Goal: Find contact information: Obtain details needed to contact an individual or organization

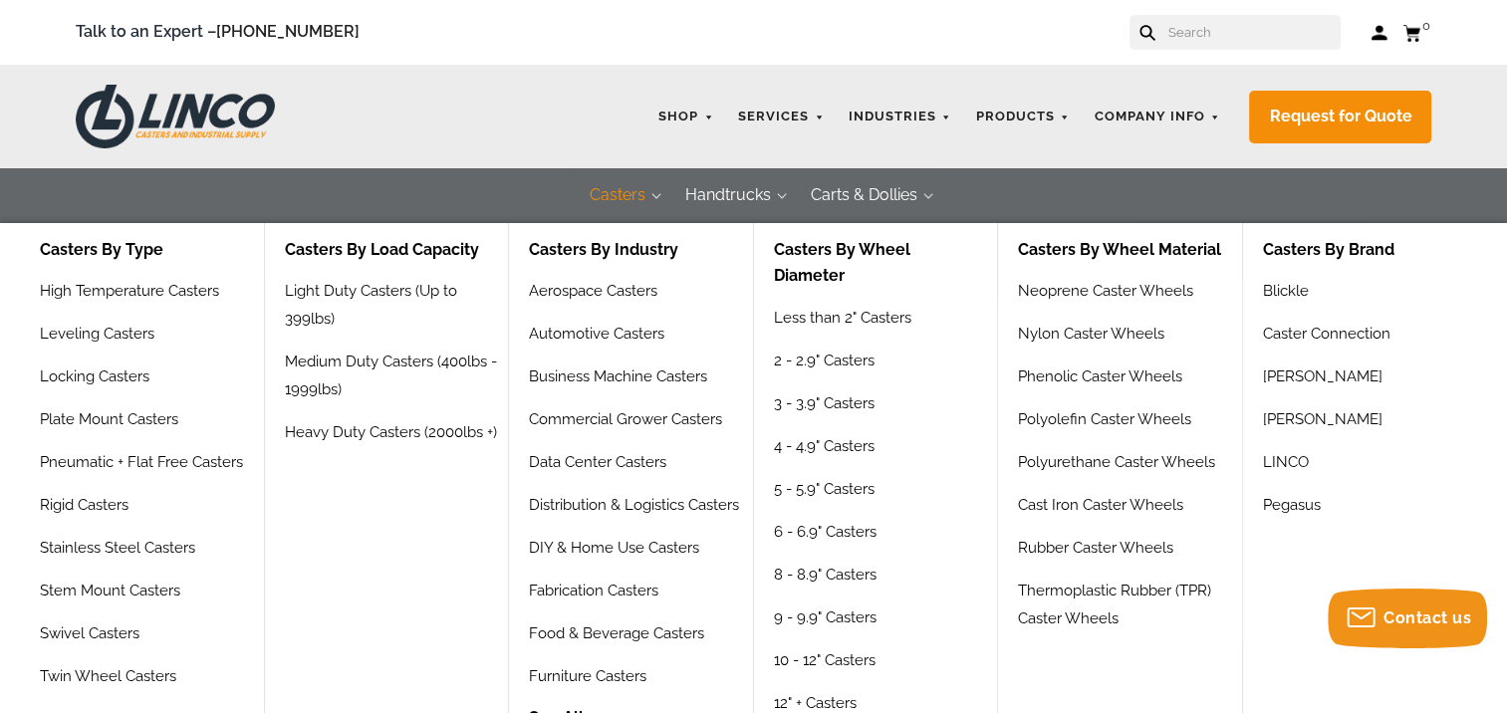
click at [616, 192] on button "Casters" at bounding box center [618, 195] width 96 height 55
click at [119, 293] on link "High Temperature Casters" at bounding box center [135, 298] width 190 height 43
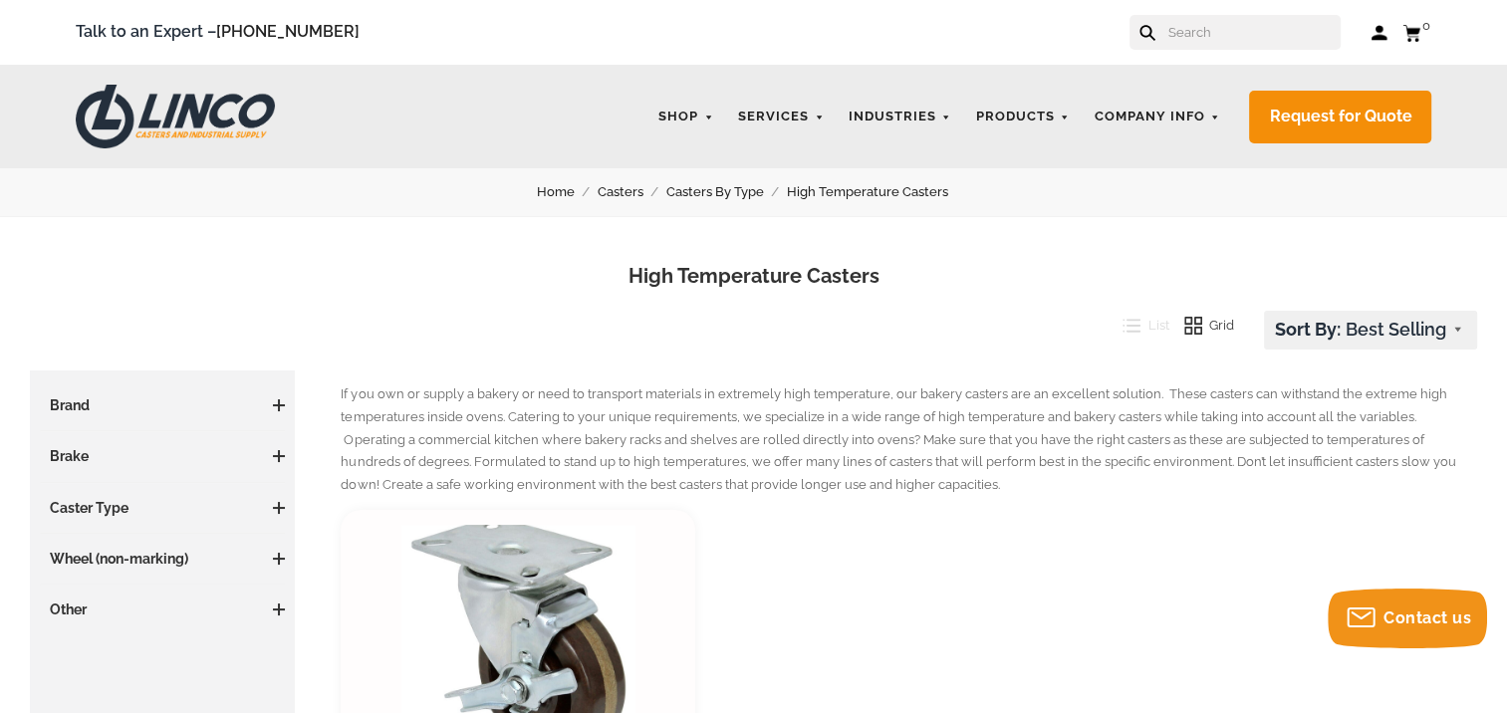
click at [1205, 40] on input "text" at bounding box center [1253, 32] width 175 height 35
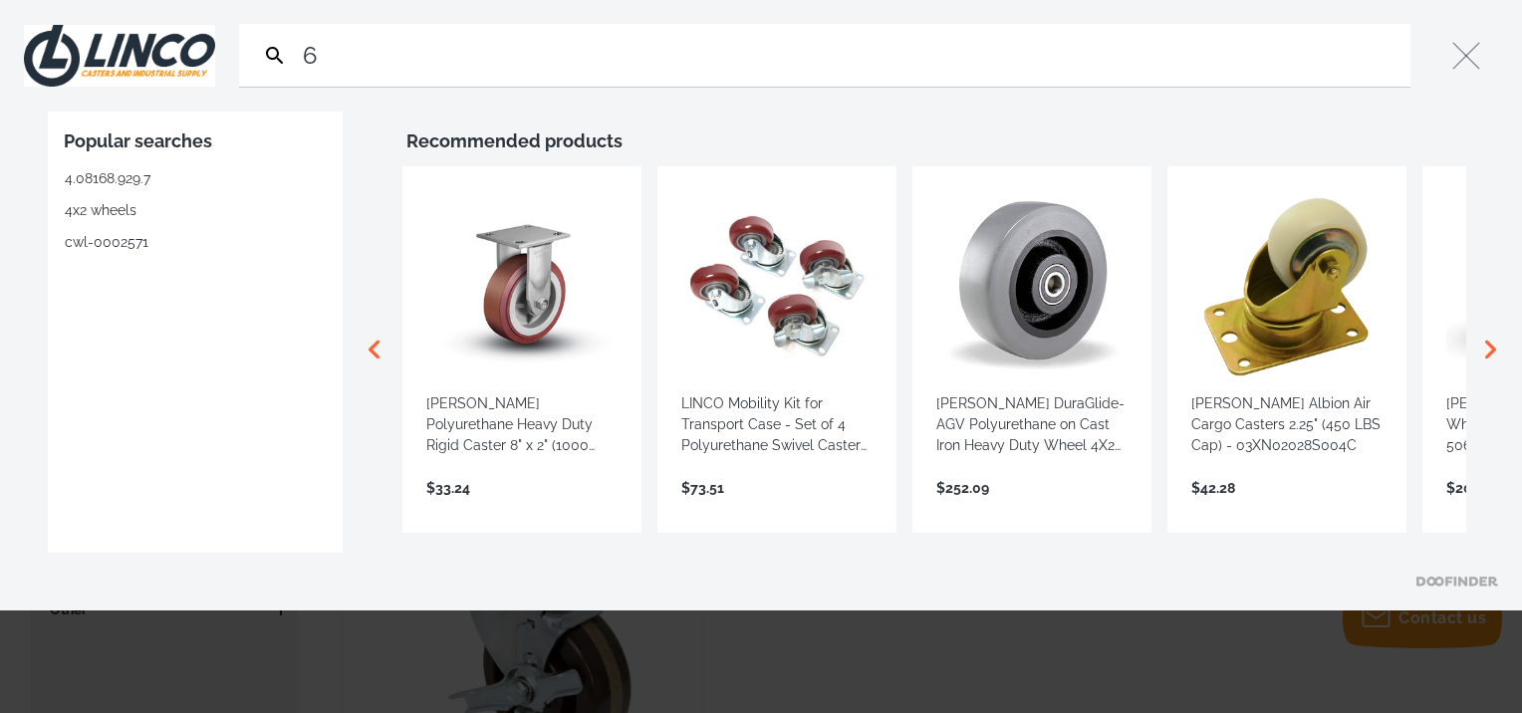
type input "6"
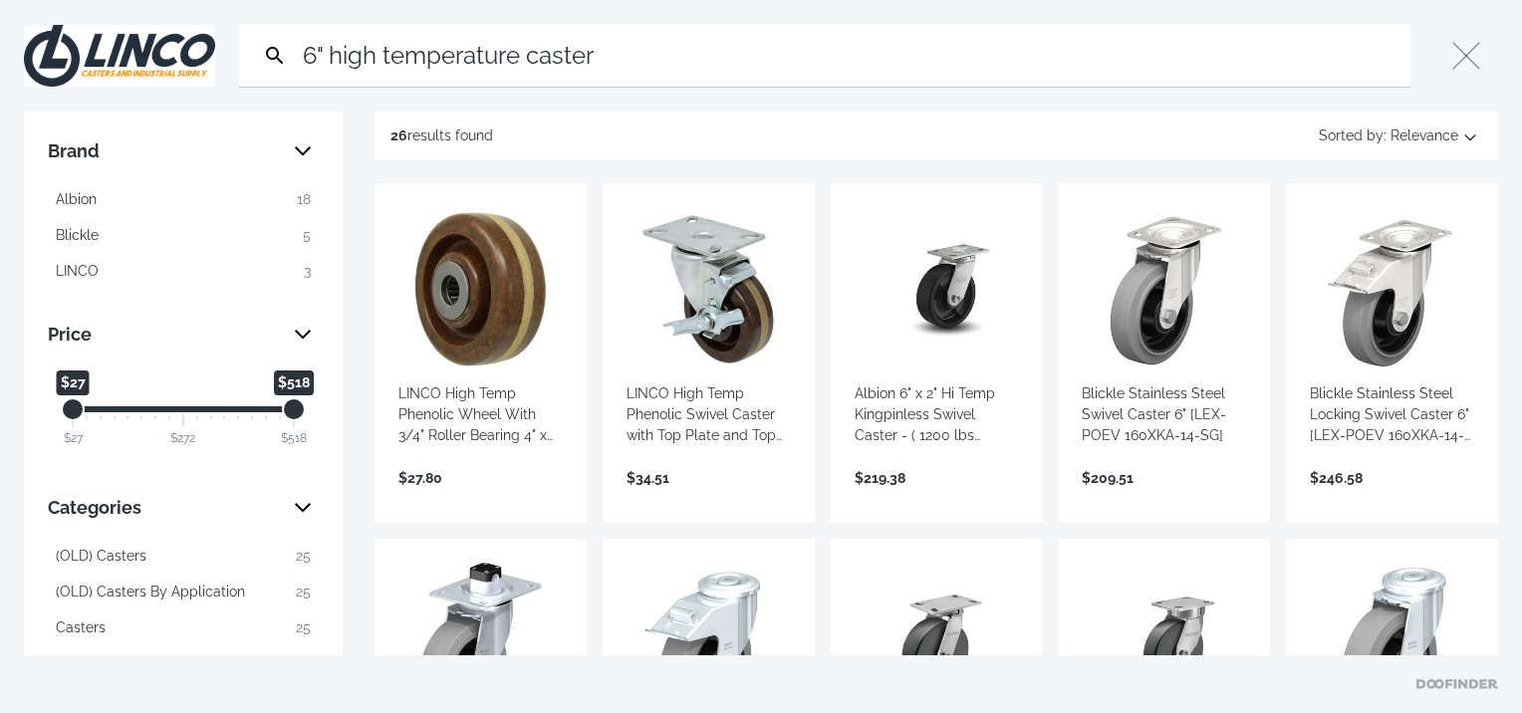
type input "6" high temperature caster"
click at [271, 52] on icon "Search" at bounding box center [275, 56] width 24 height 24
click at [92, 277] on span "LINCO" at bounding box center [77, 271] width 43 height 21
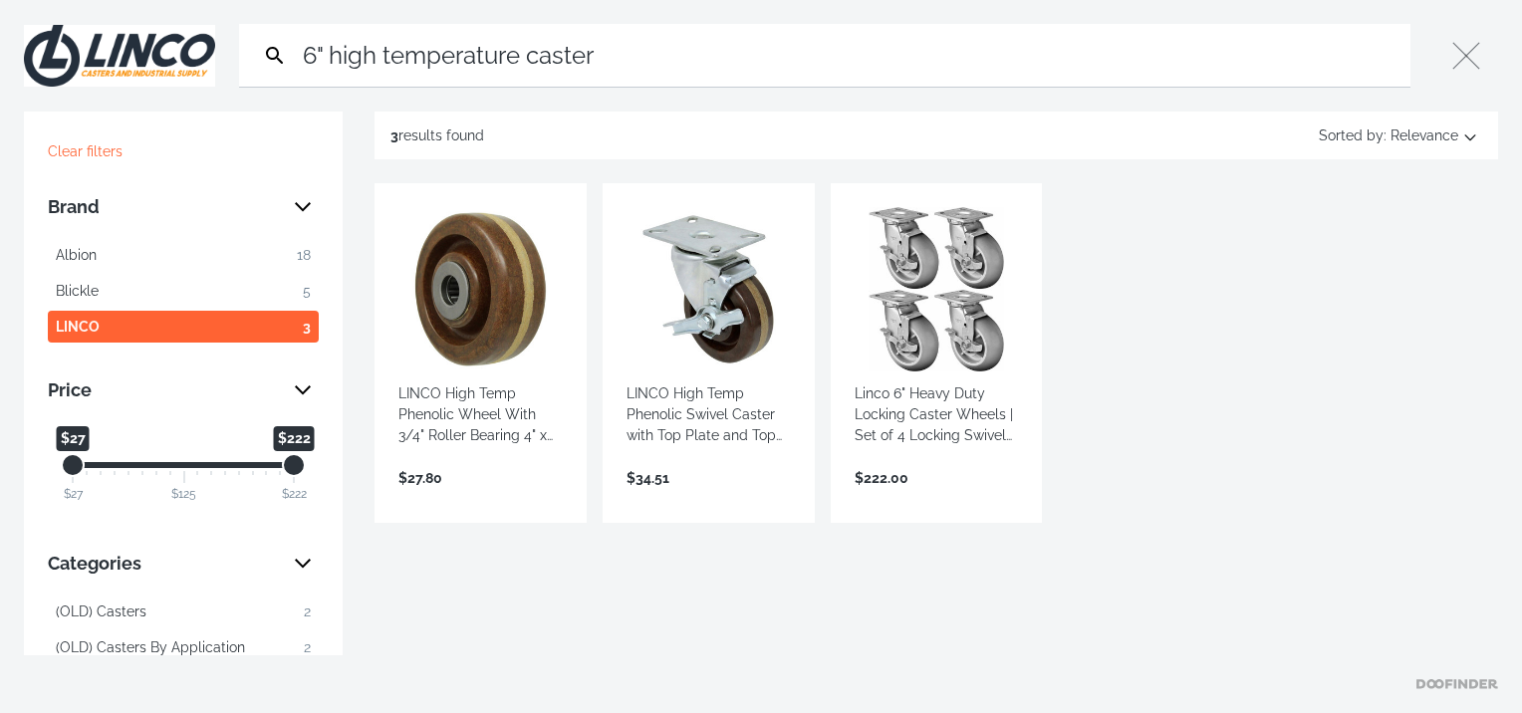
click at [675, 499] on link "View more →" at bounding box center [709, 499] width 164 height 0
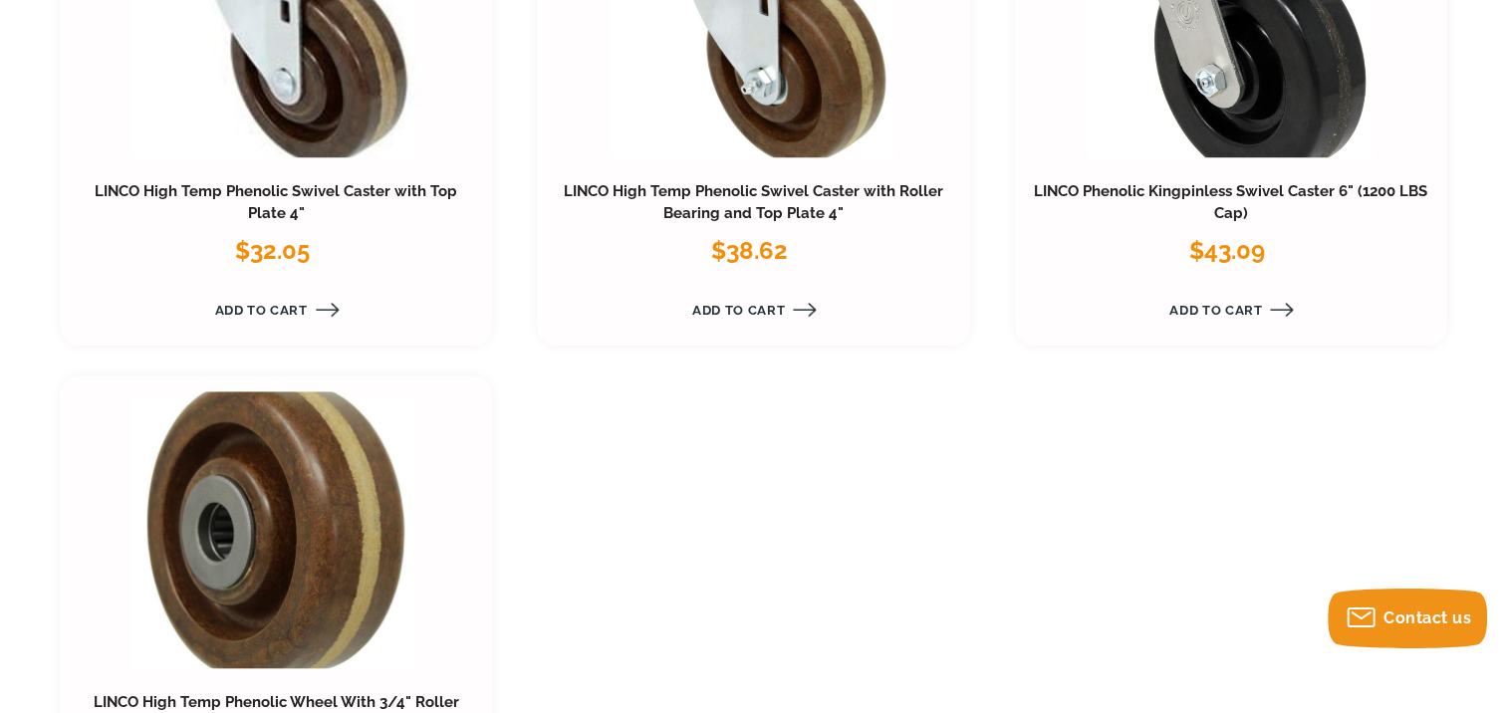
scroll to position [1295, 0]
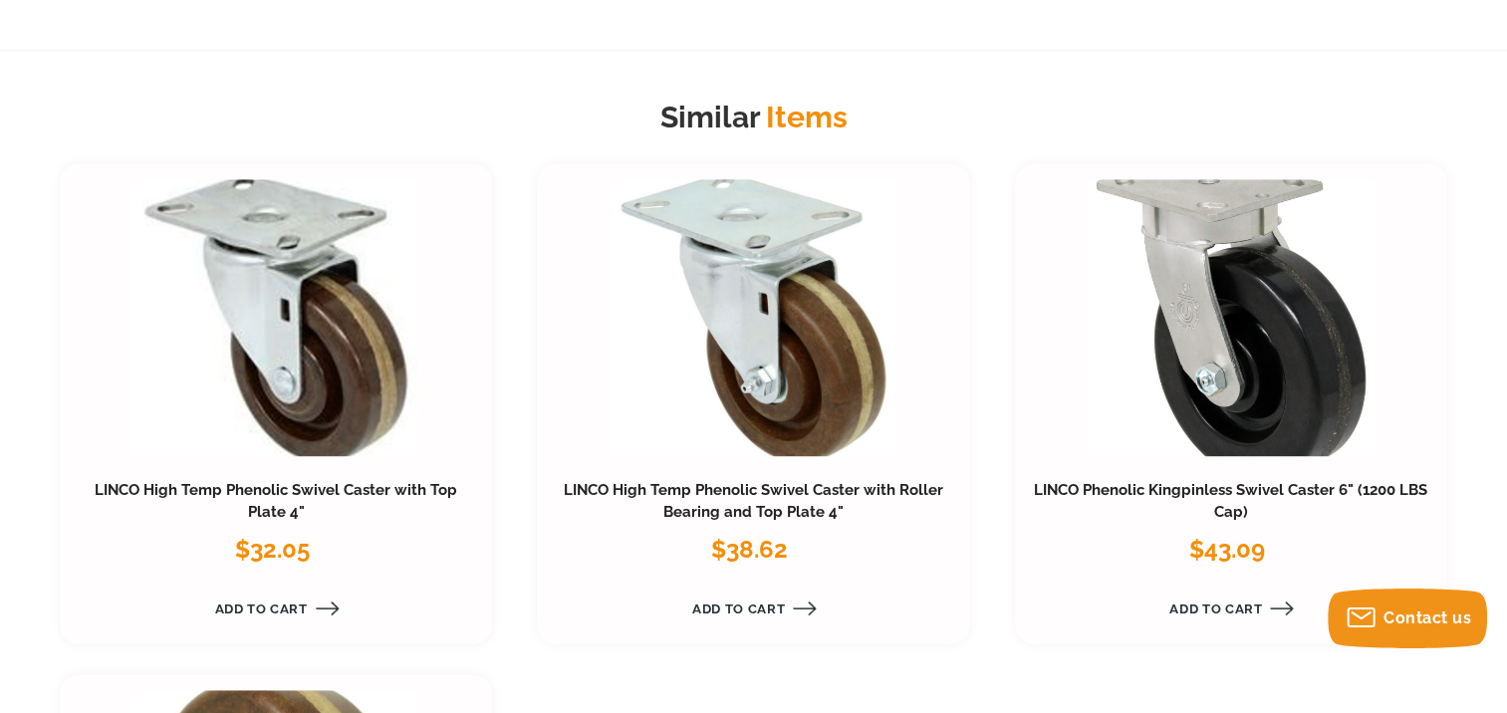
click at [779, 407] on link at bounding box center [754, 317] width 289 height 277
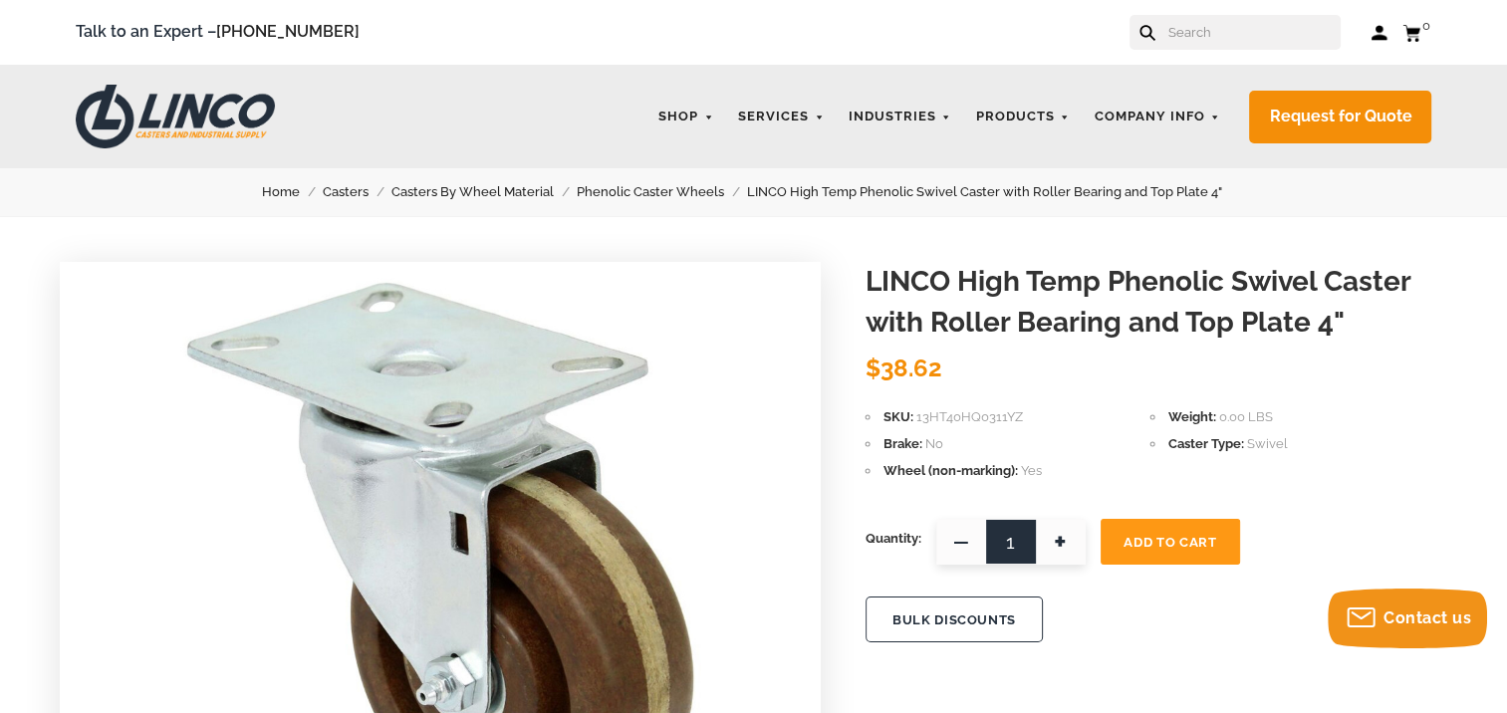
click at [1196, 40] on input "text" at bounding box center [1253, 32] width 175 height 35
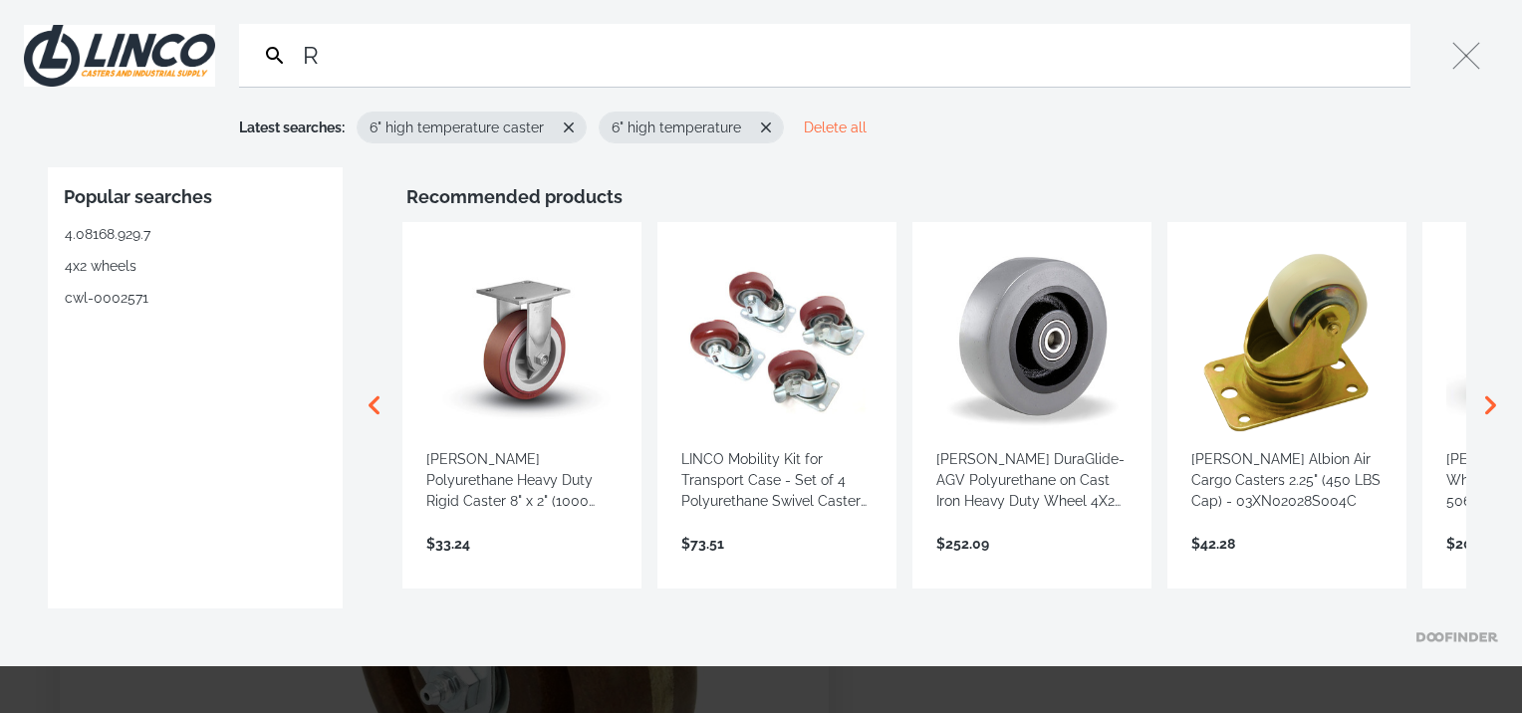
type input "R"
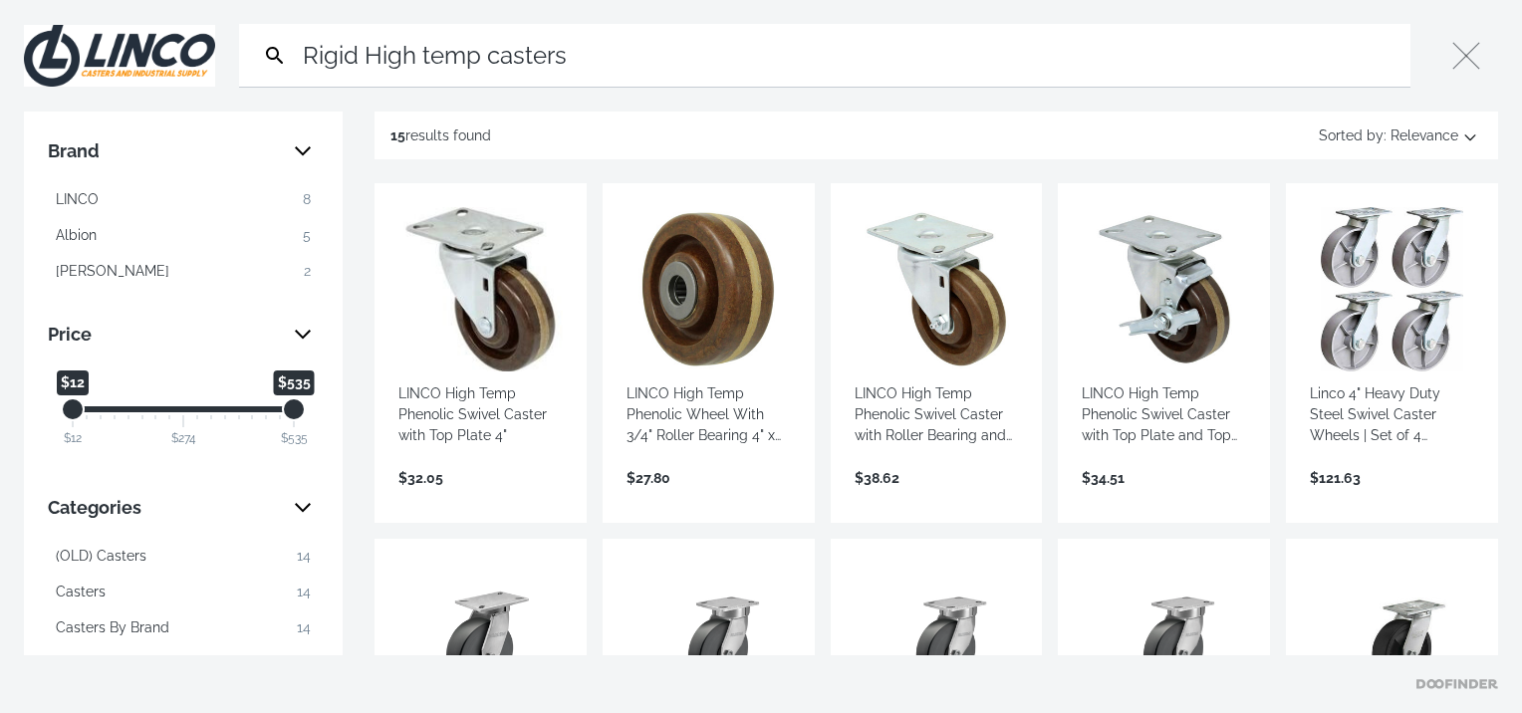
type input "Rigid High temp casters"
click at [96, 190] on span "LINCO" at bounding box center [77, 199] width 43 height 21
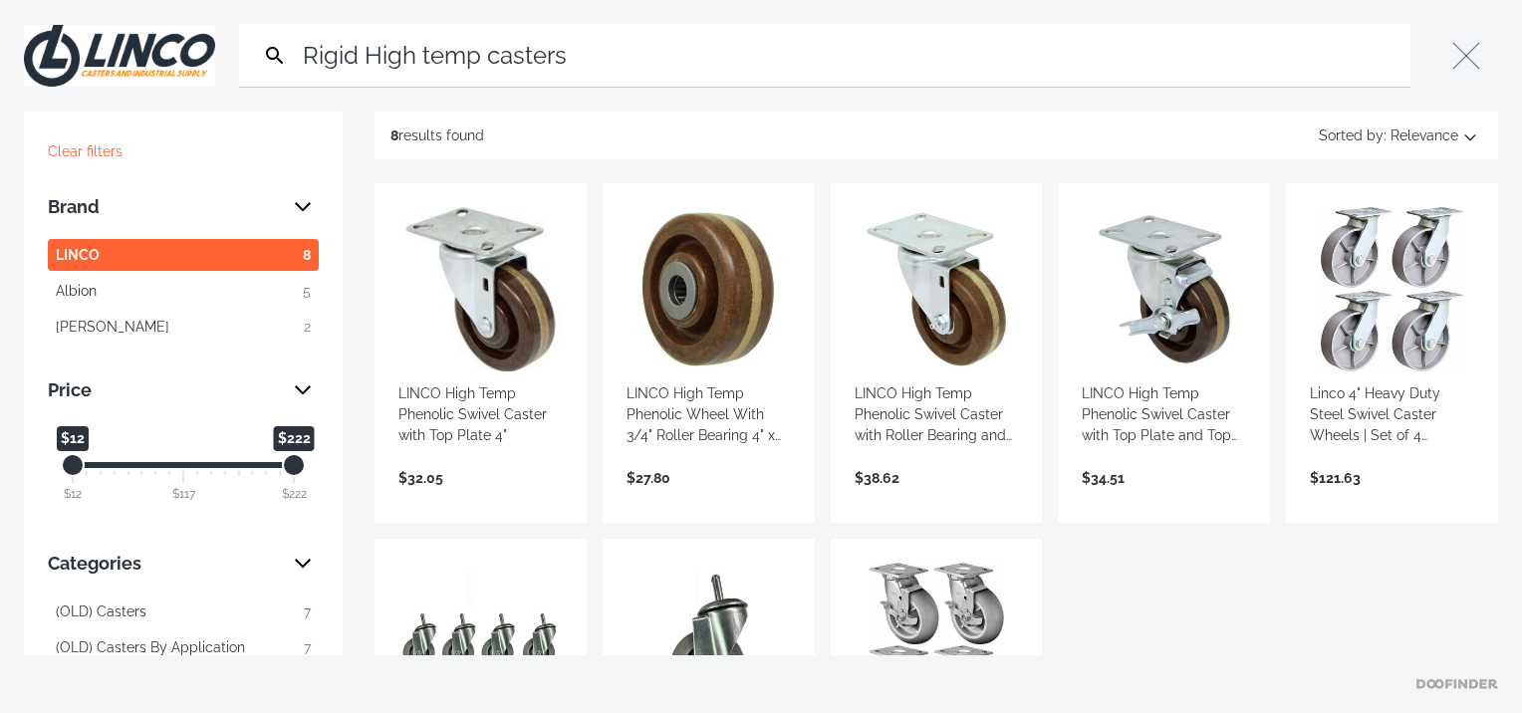
click at [274, 51] on icon "Search" at bounding box center [275, 56] width 24 height 24
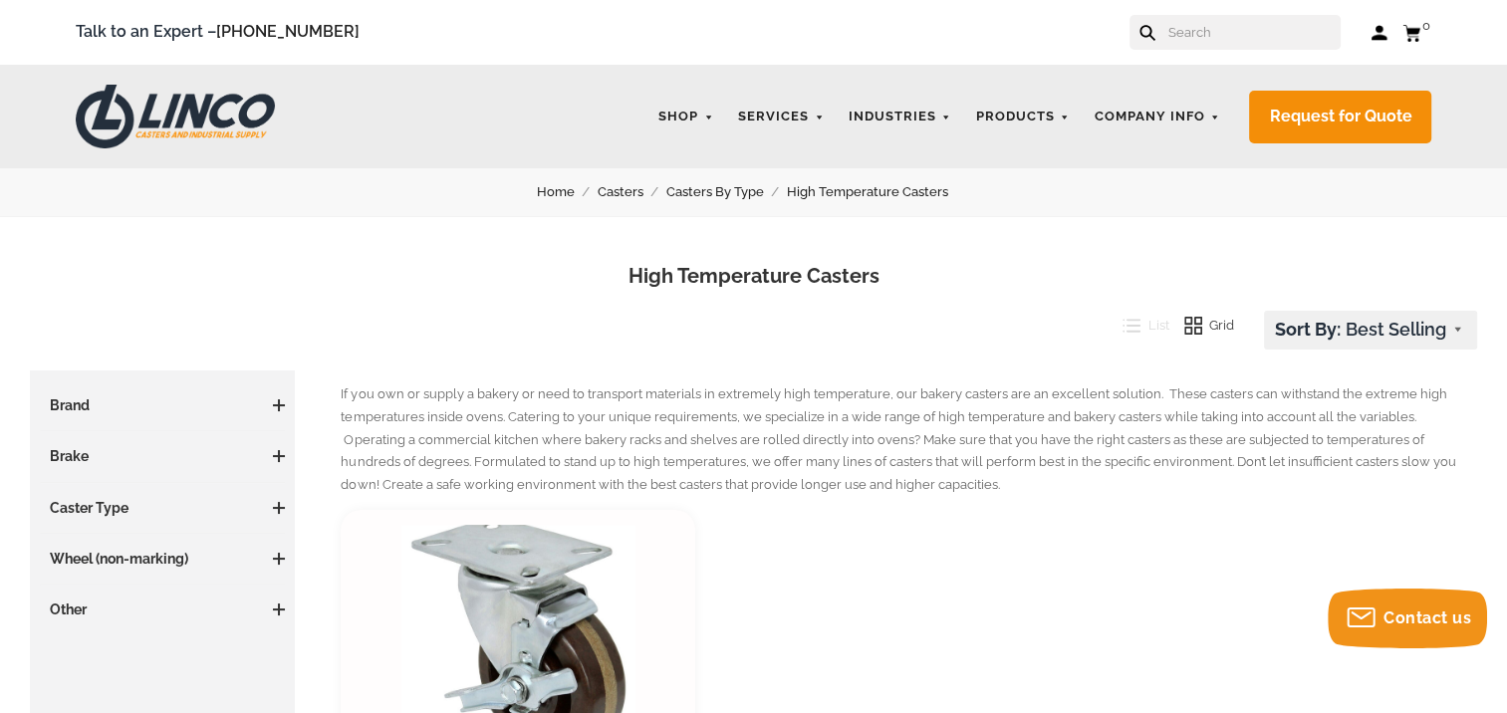
click at [110, 508] on h3 "Caster Type" at bounding box center [162, 508] width 245 height 20
click at [728, 194] on link "Casters By Type" at bounding box center [727, 192] width 121 height 22
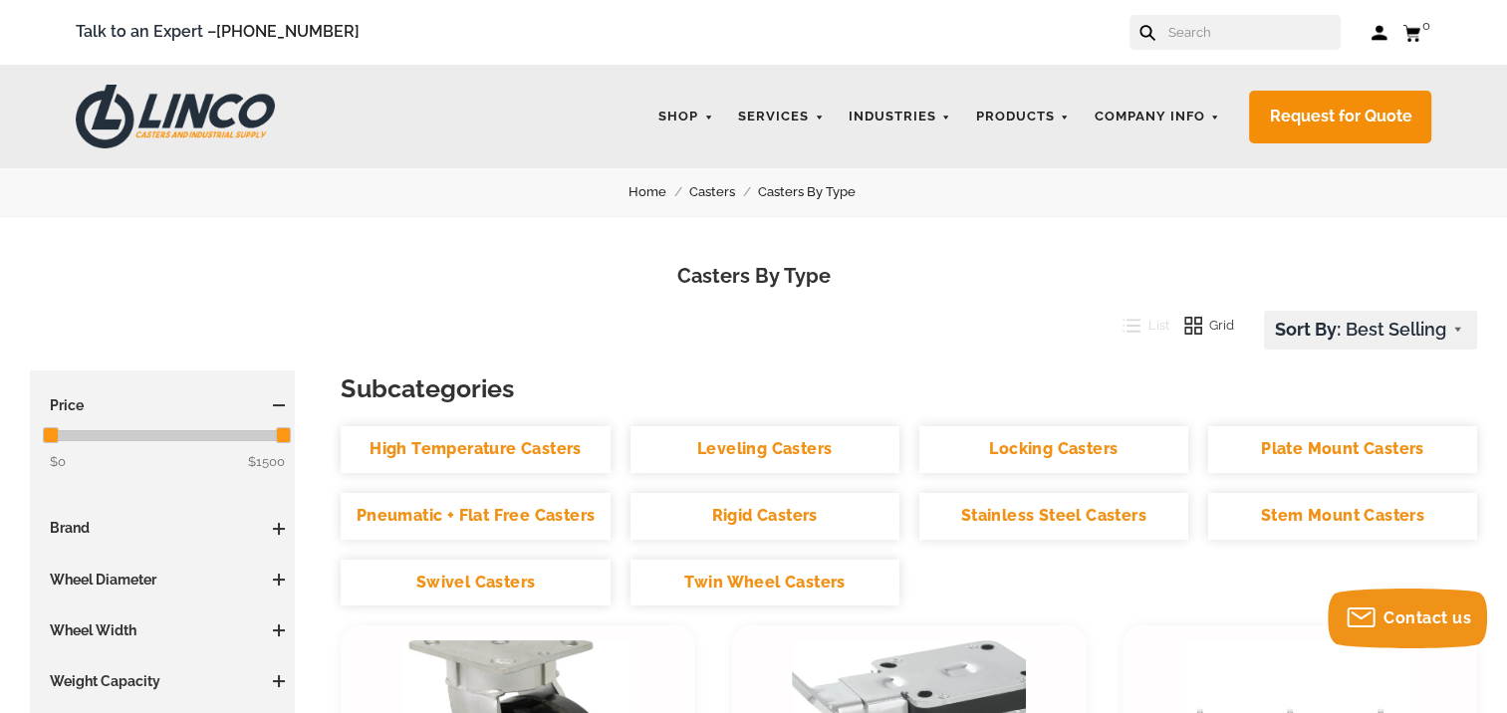
click at [439, 444] on link "High Temperature Casters" at bounding box center [475, 449] width 269 height 47
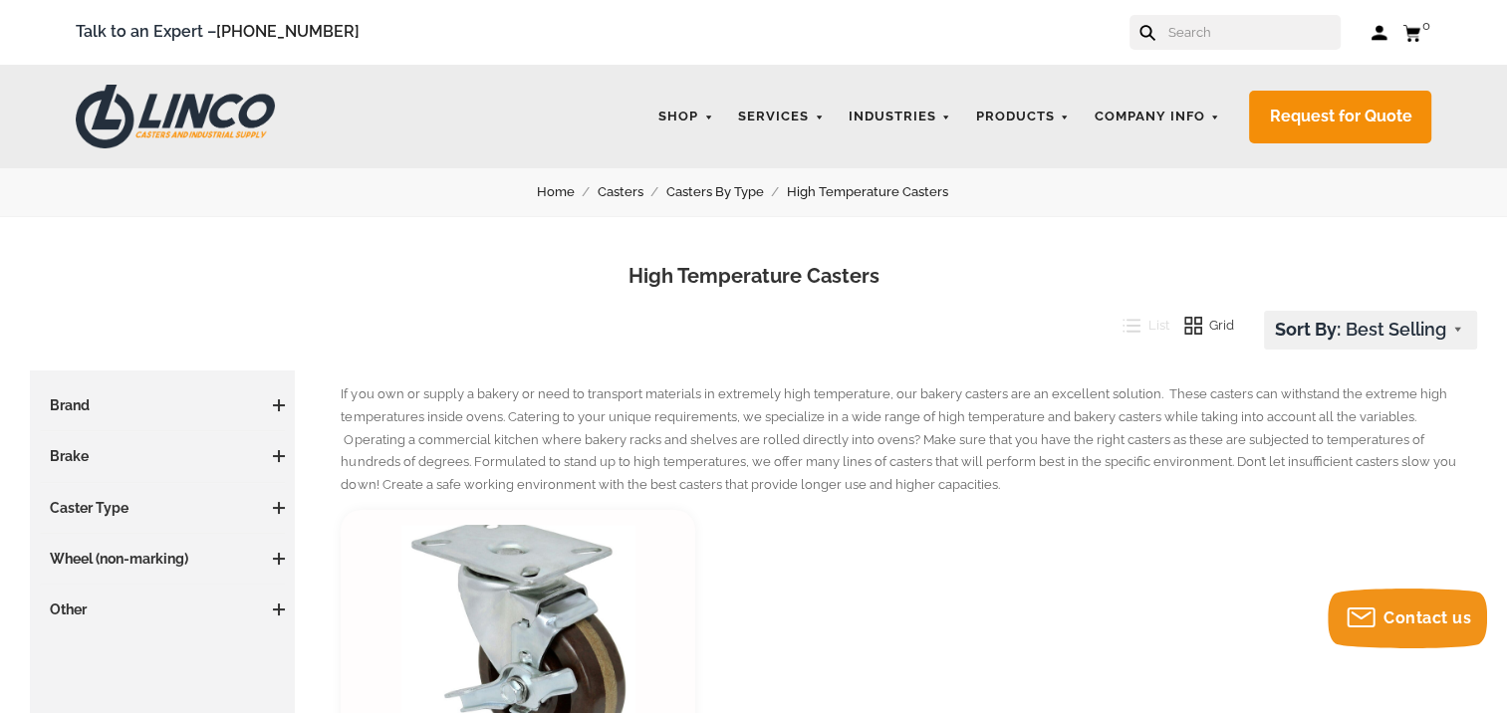
click at [702, 191] on link "Casters By Type" at bounding box center [727, 192] width 121 height 22
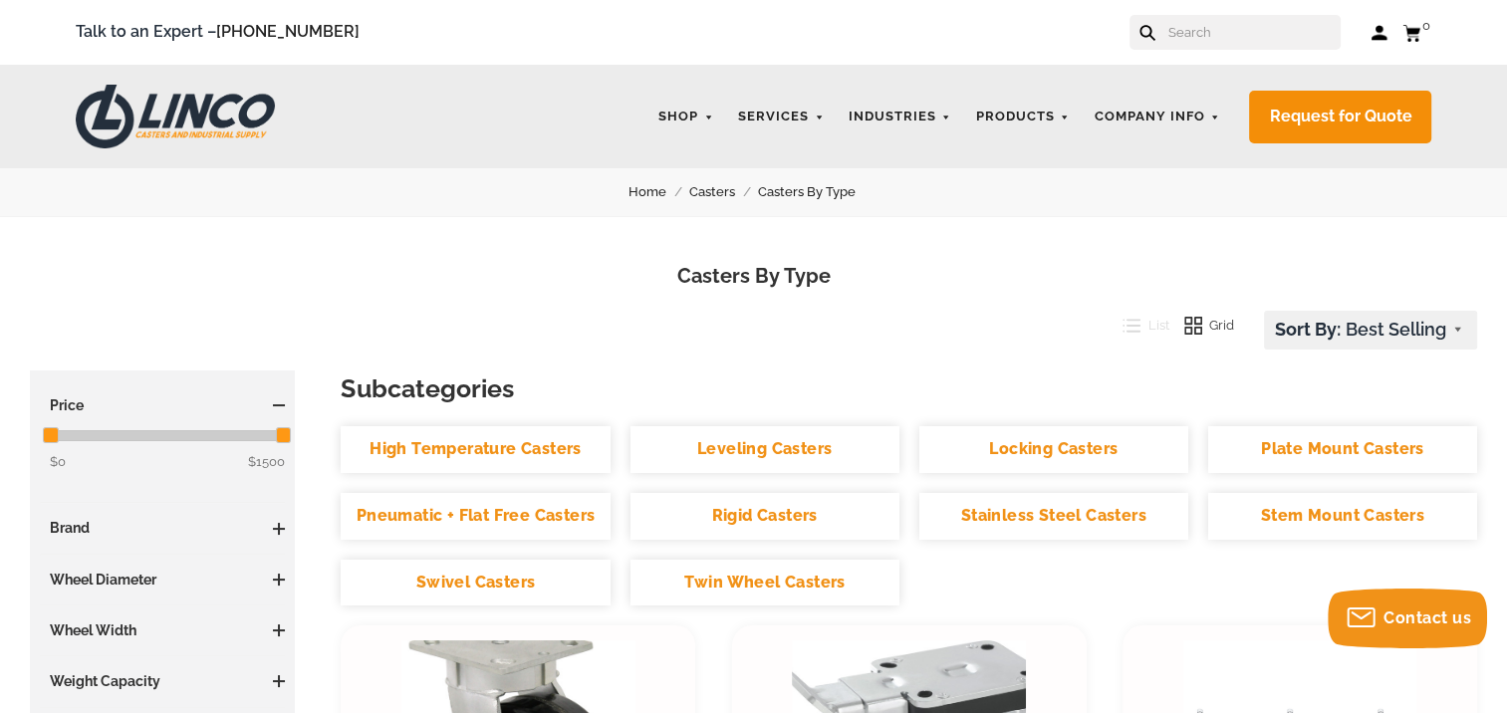
click at [815, 520] on link "Rigid Casters" at bounding box center [765, 516] width 269 height 47
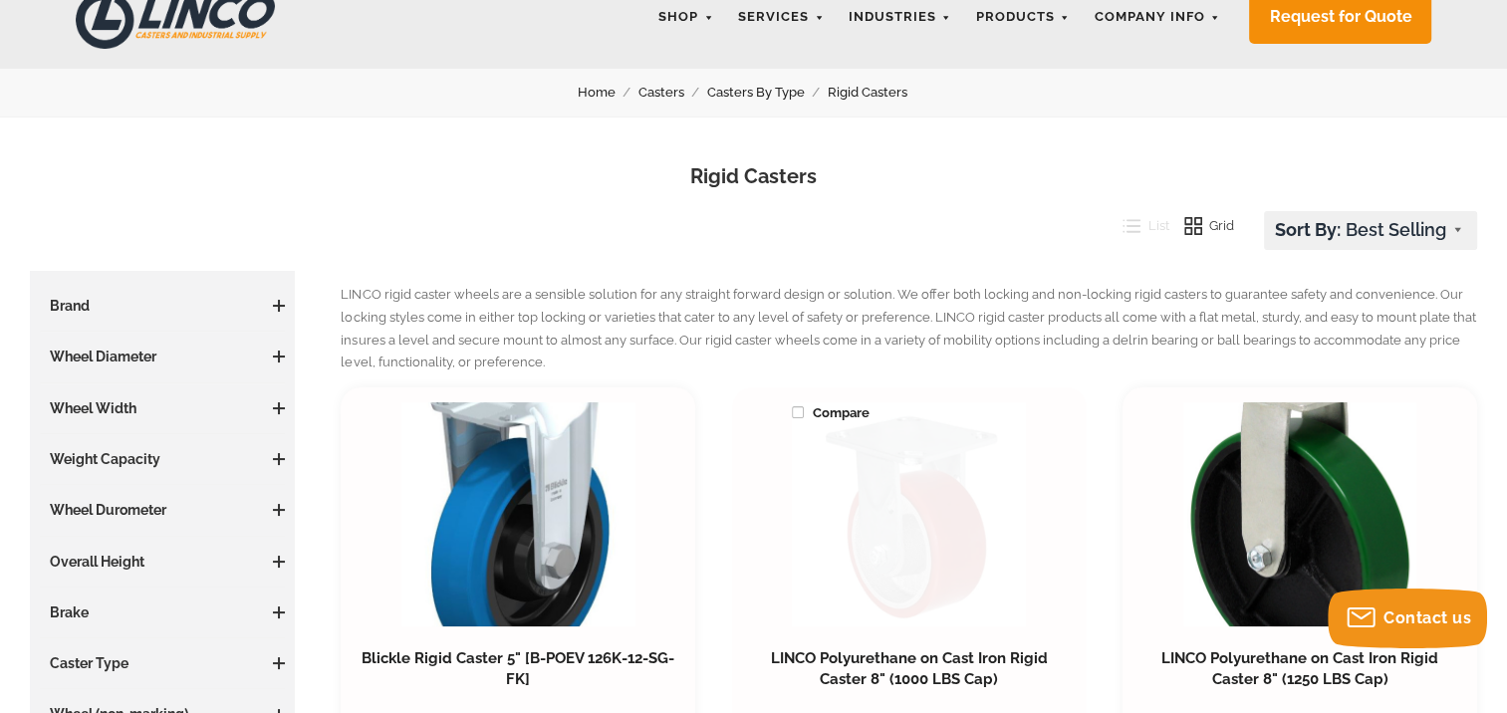
scroll to position [100, 0]
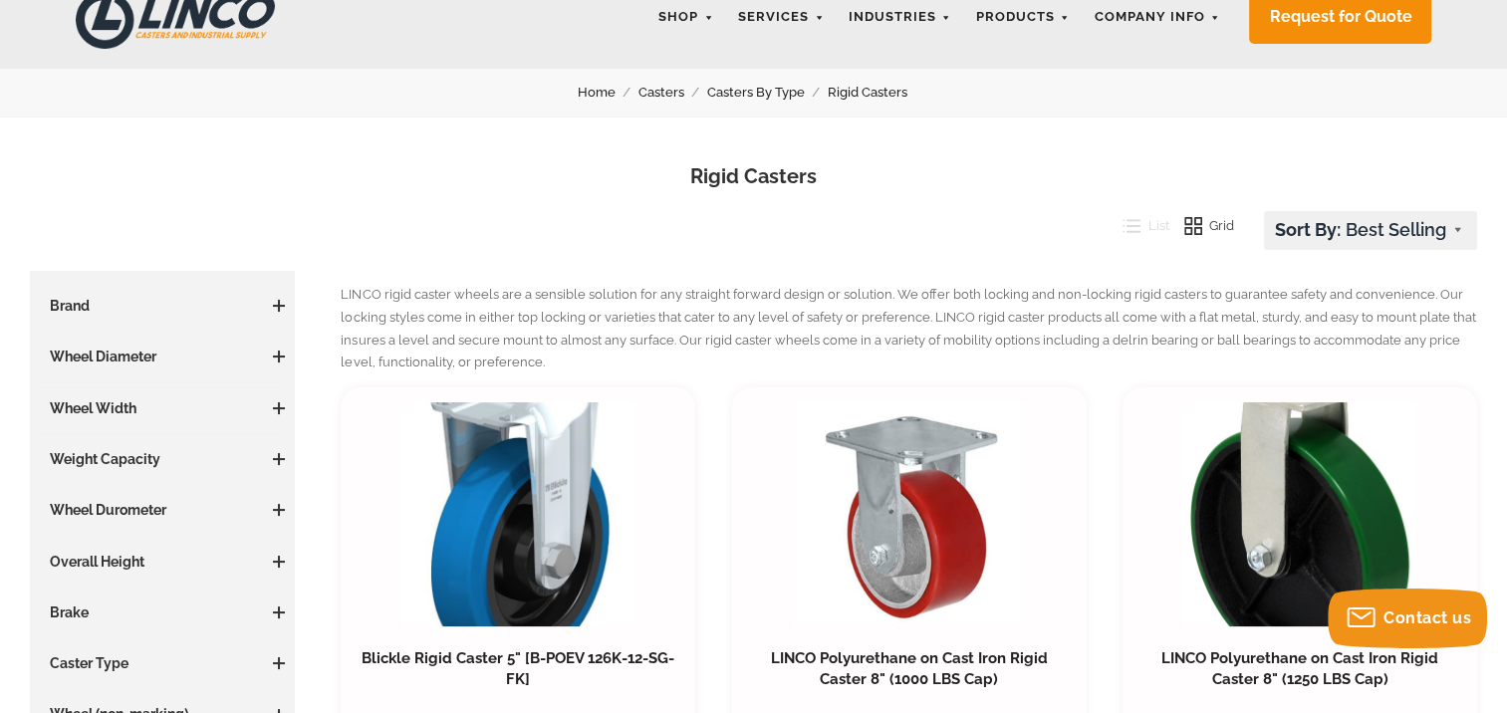
click at [777, 92] on link "Casters By Type" at bounding box center [767, 93] width 121 height 22
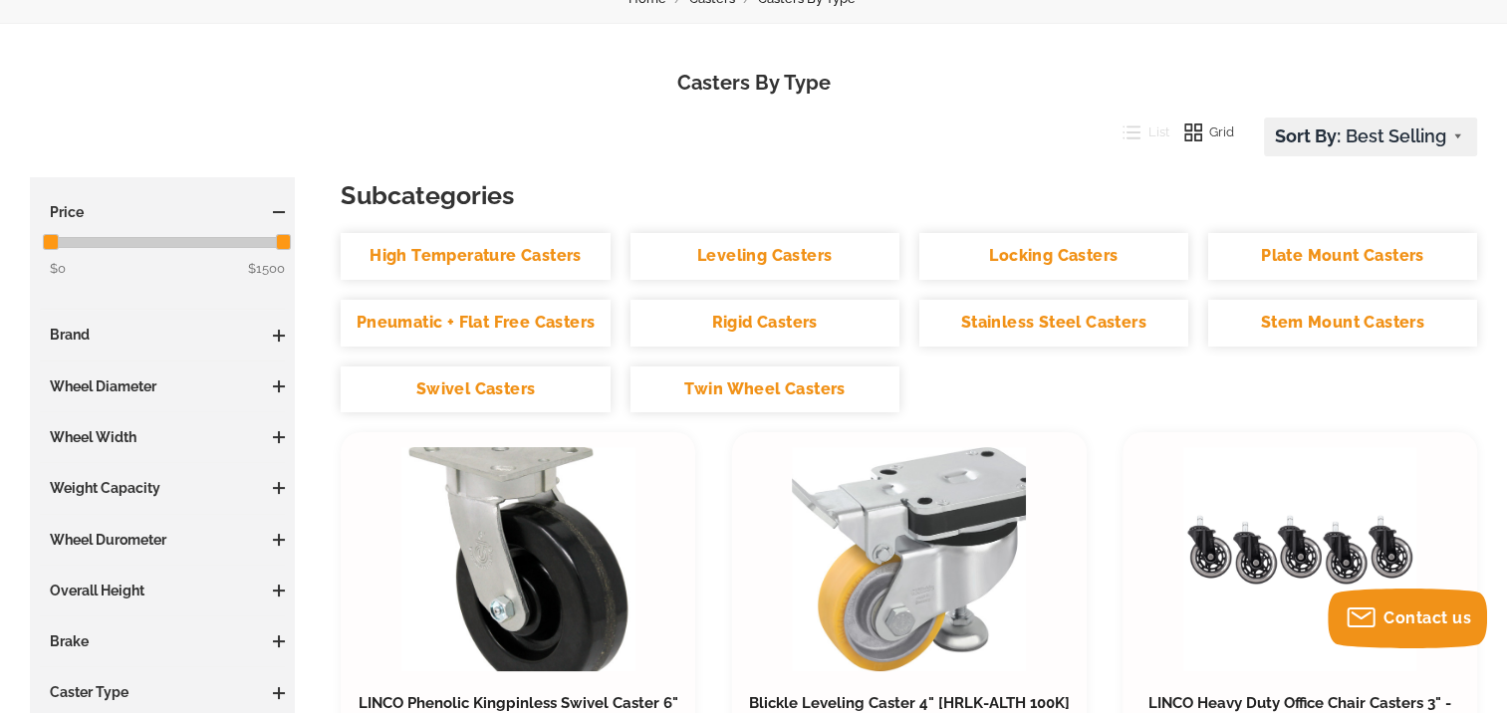
scroll to position [299, 0]
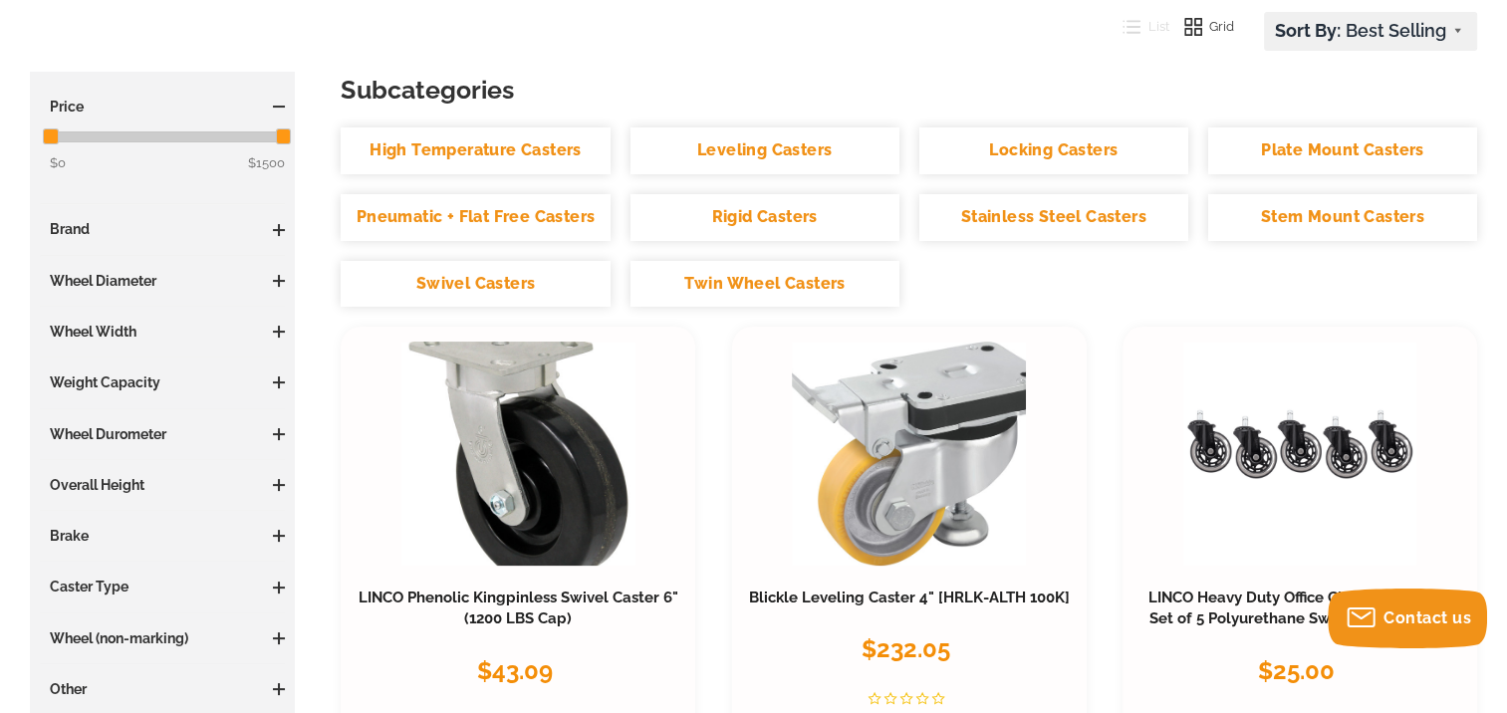
click at [555, 150] on link "High Temperature Casters" at bounding box center [475, 151] width 269 height 47
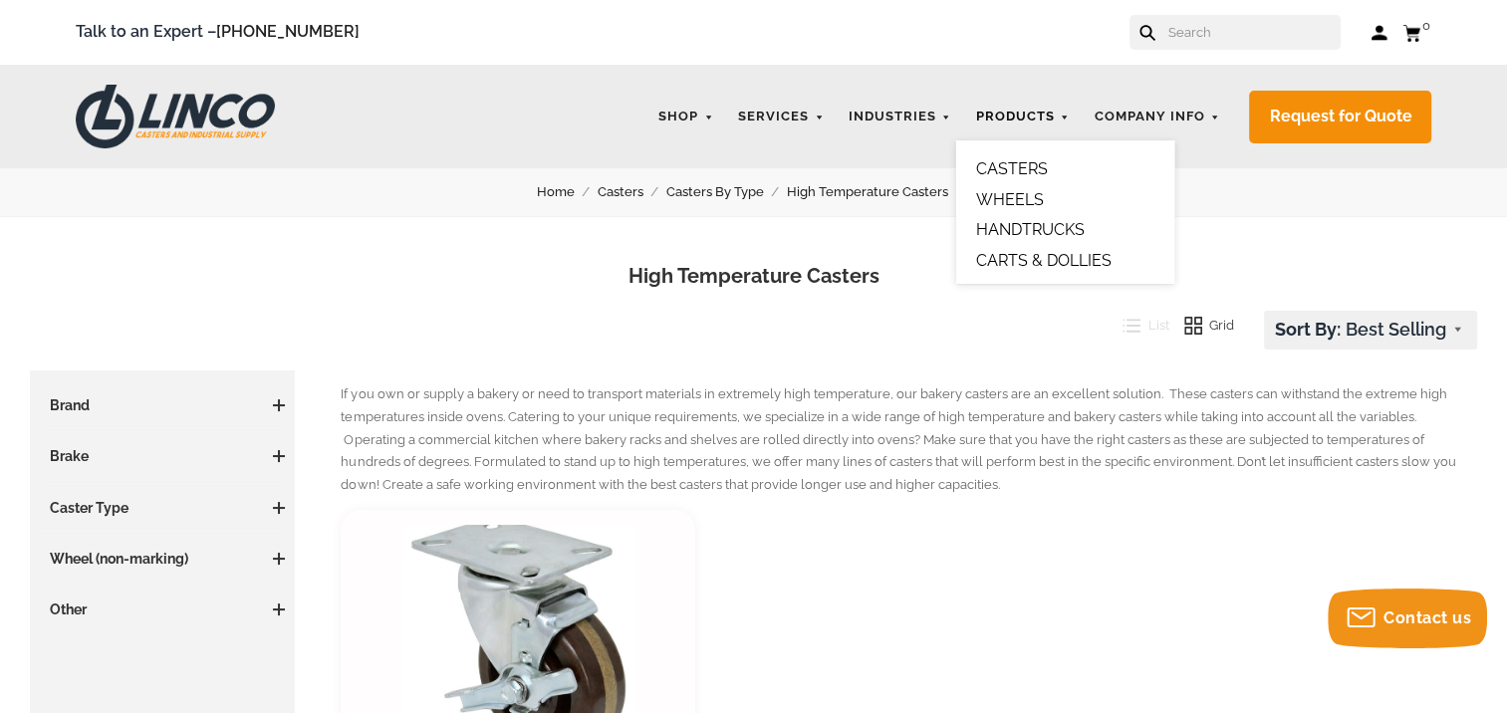
click at [1020, 112] on link "Products" at bounding box center [1023, 117] width 114 height 39
click at [1019, 315] on main "Home Casters Casters By Type High Temperature Casters High Temperature Casters …" at bounding box center [753, 662] width 1507 height 989
click at [735, 187] on link "Casters By Type" at bounding box center [727, 192] width 121 height 22
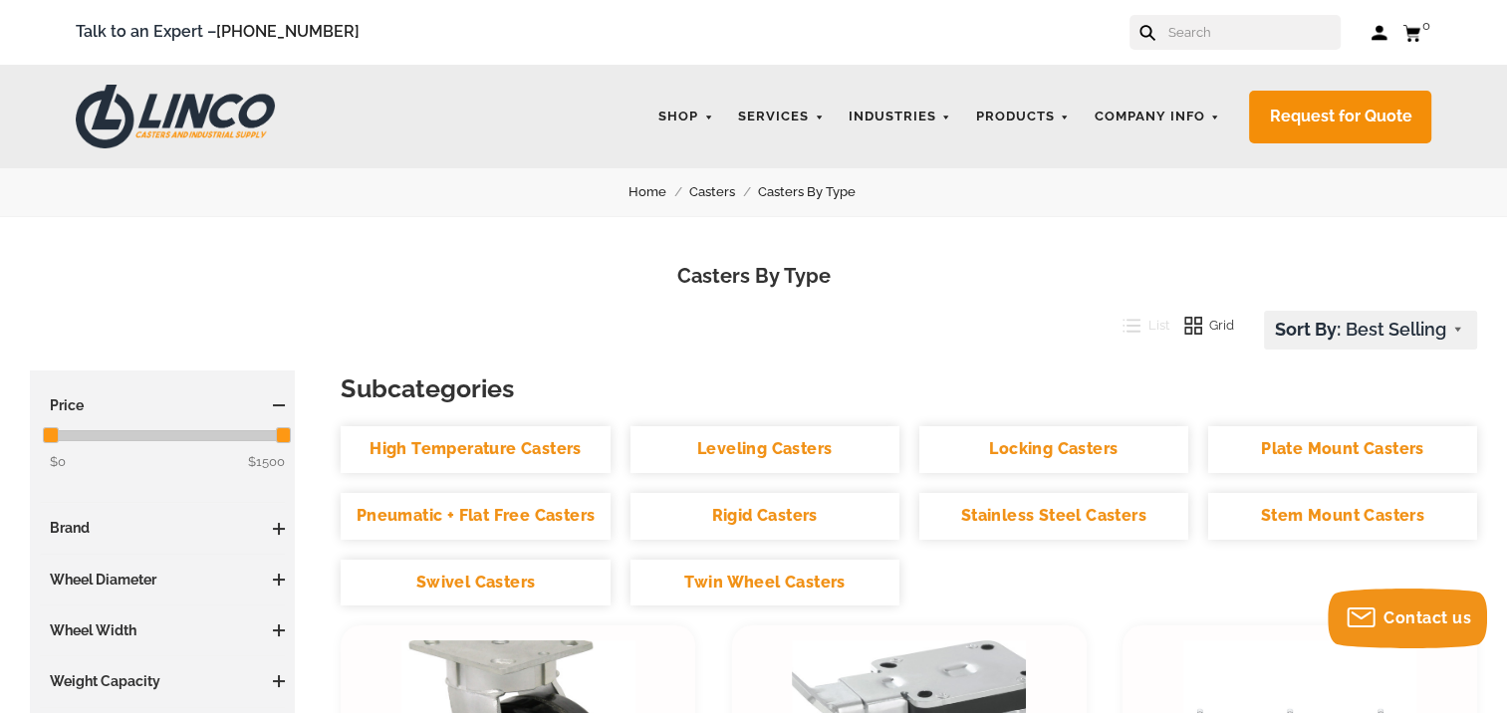
click at [811, 519] on link "Rigid Casters" at bounding box center [765, 516] width 269 height 47
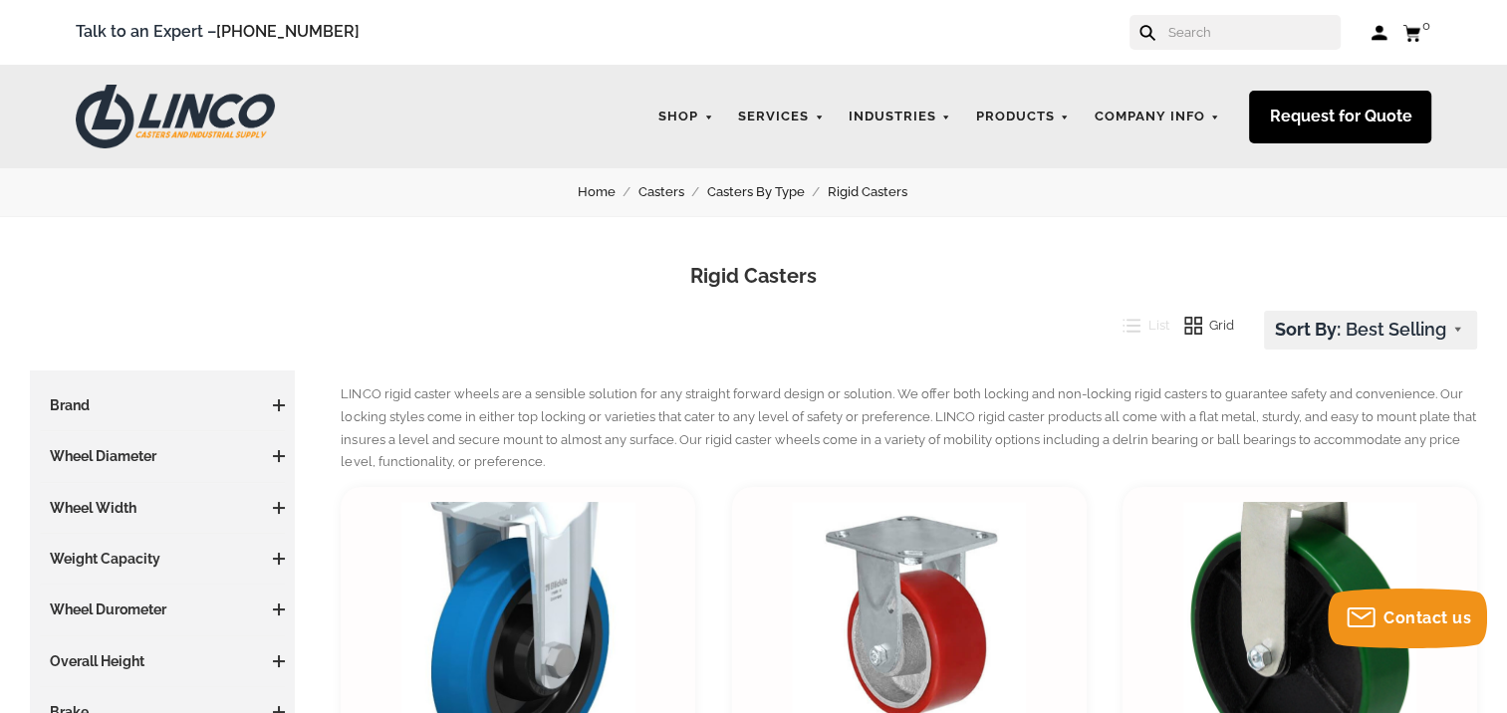
click at [1279, 127] on link "Request for Quote" at bounding box center [1340, 117] width 182 height 53
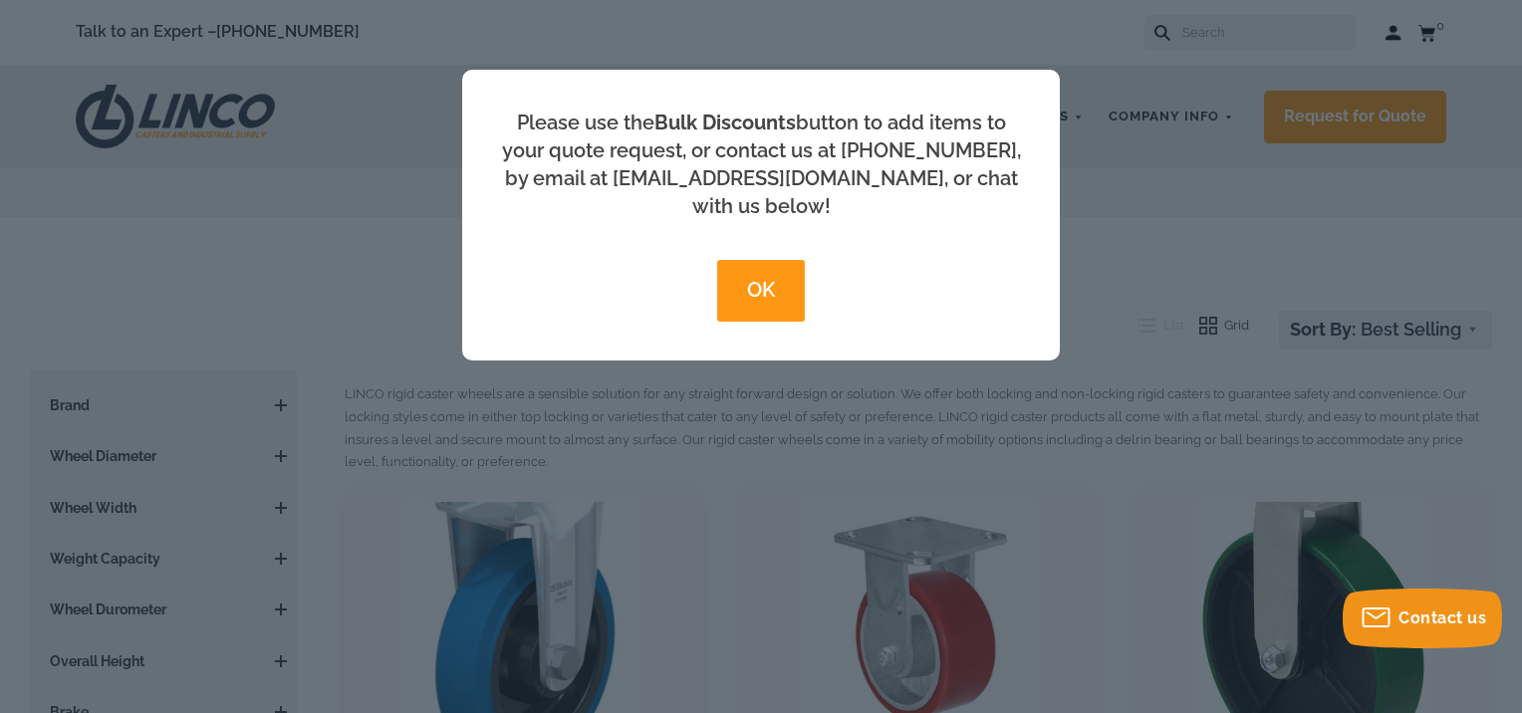
click at [771, 260] on button "OK" at bounding box center [760, 291] width 87 height 62
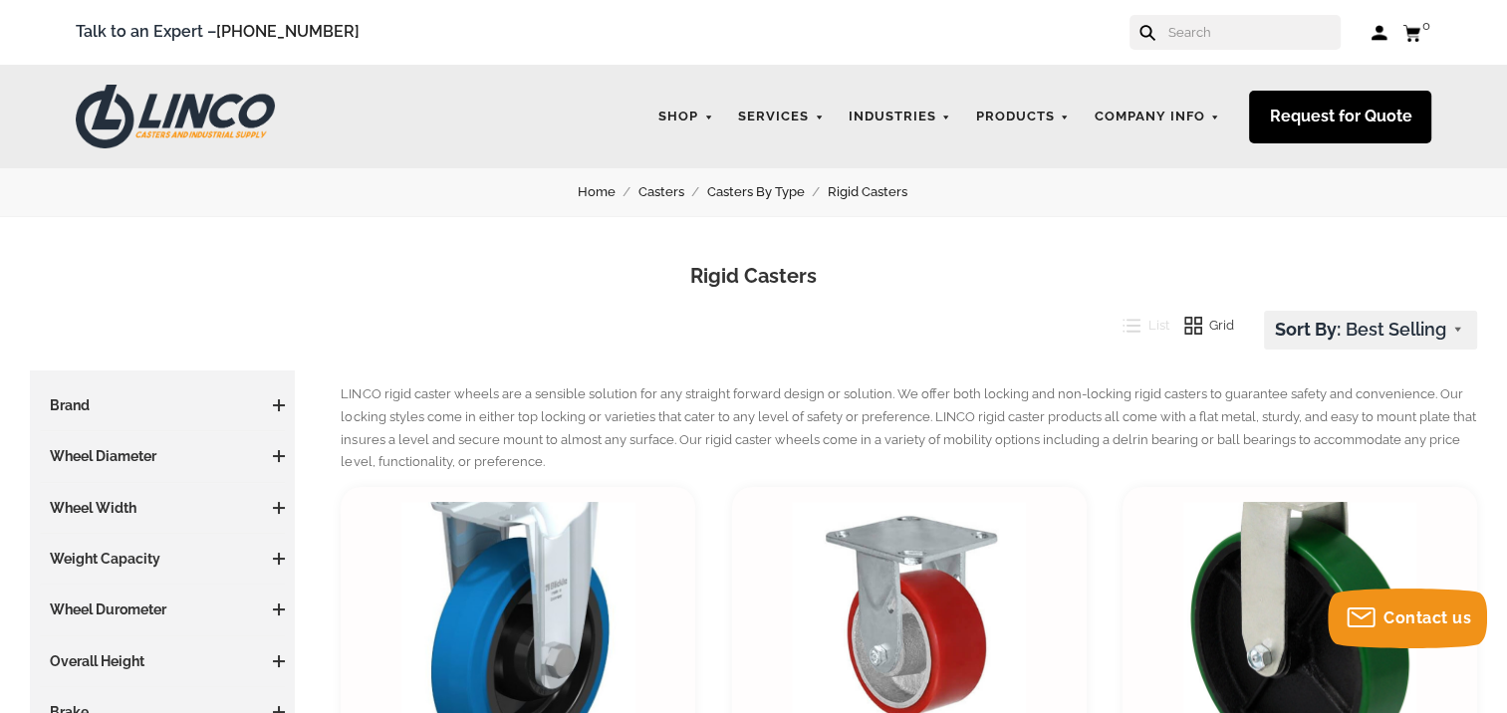
click at [1321, 125] on link "Request for Quote" at bounding box center [1340, 117] width 182 height 53
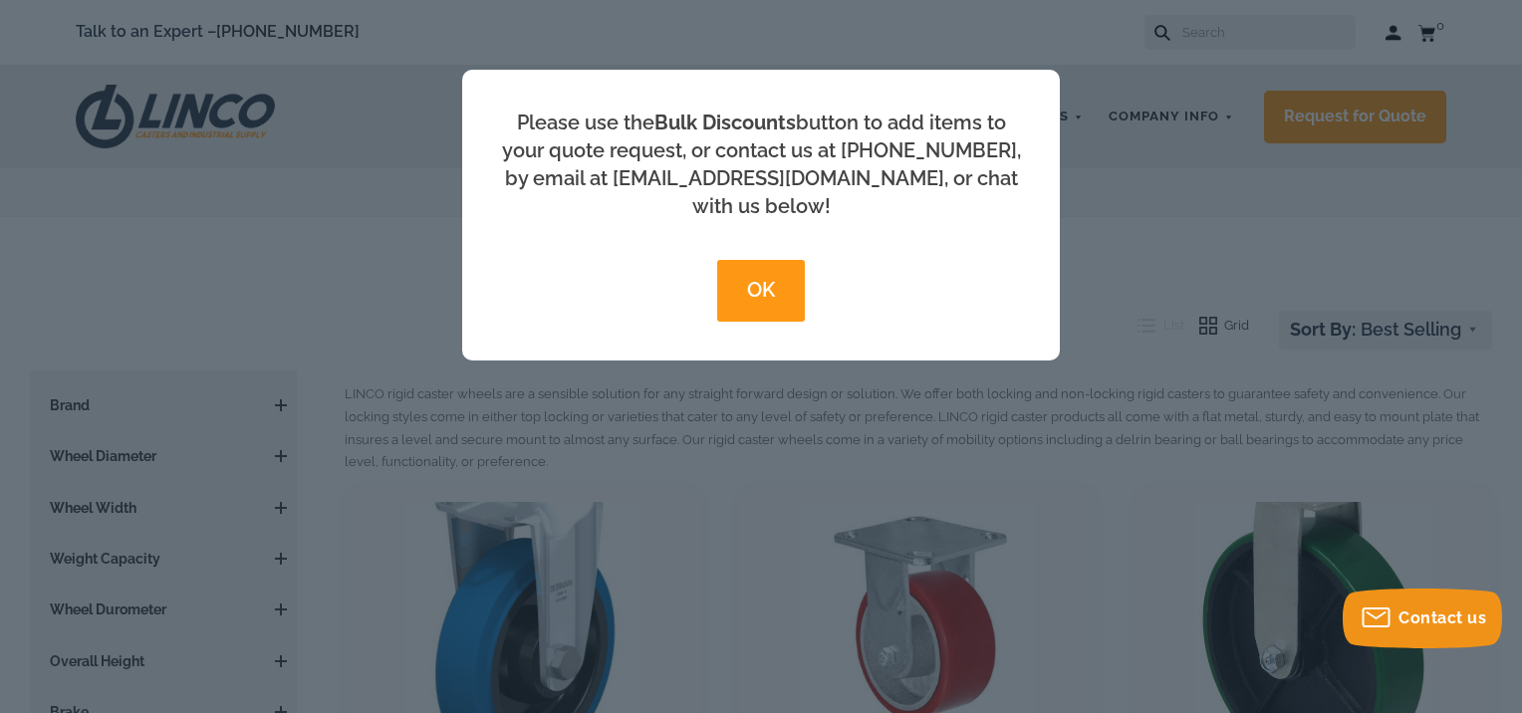
click at [782, 263] on button "OK" at bounding box center [760, 291] width 87 height 62
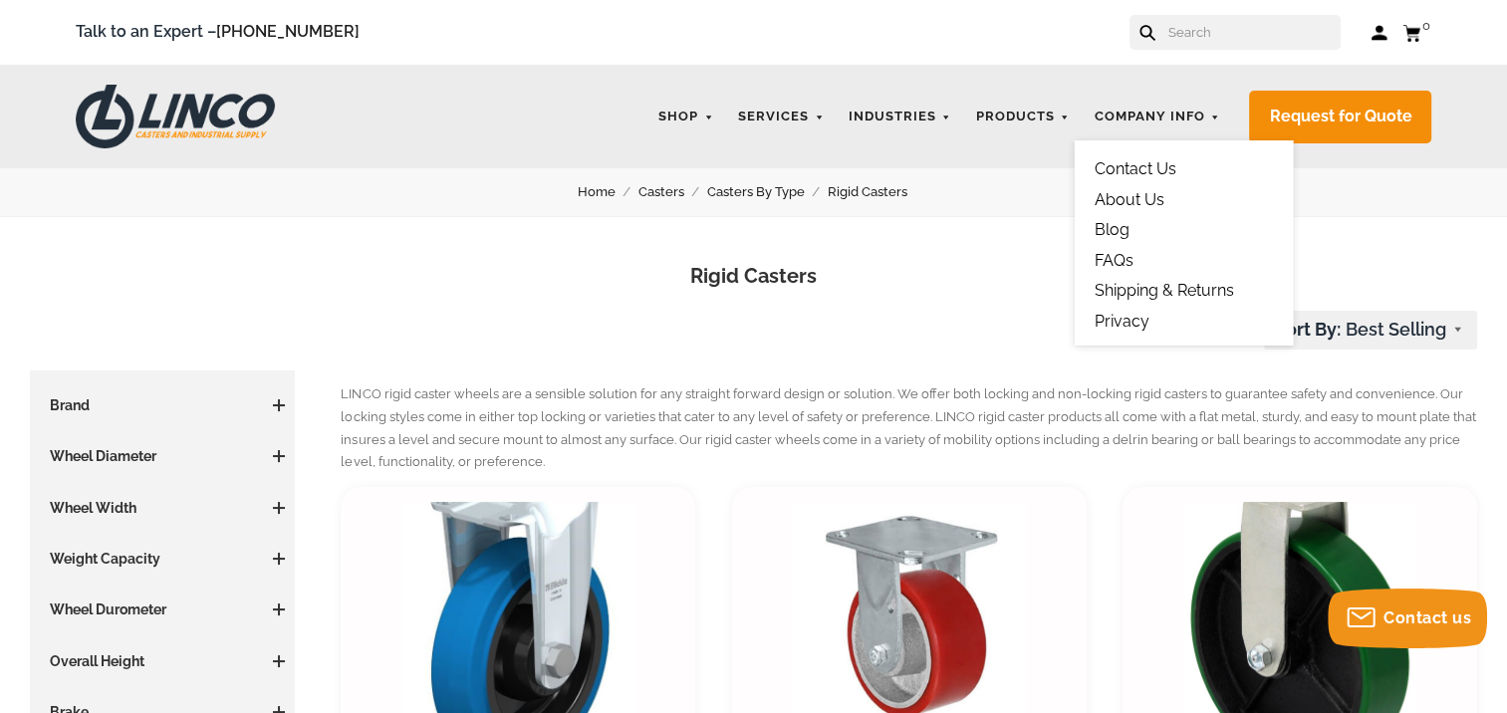
click at [1127, 171] on link "Contact Us" at bounding box center [1136, 168] width 82 height 19
